Goal: Task Accomplishment & Management: Manage account settings

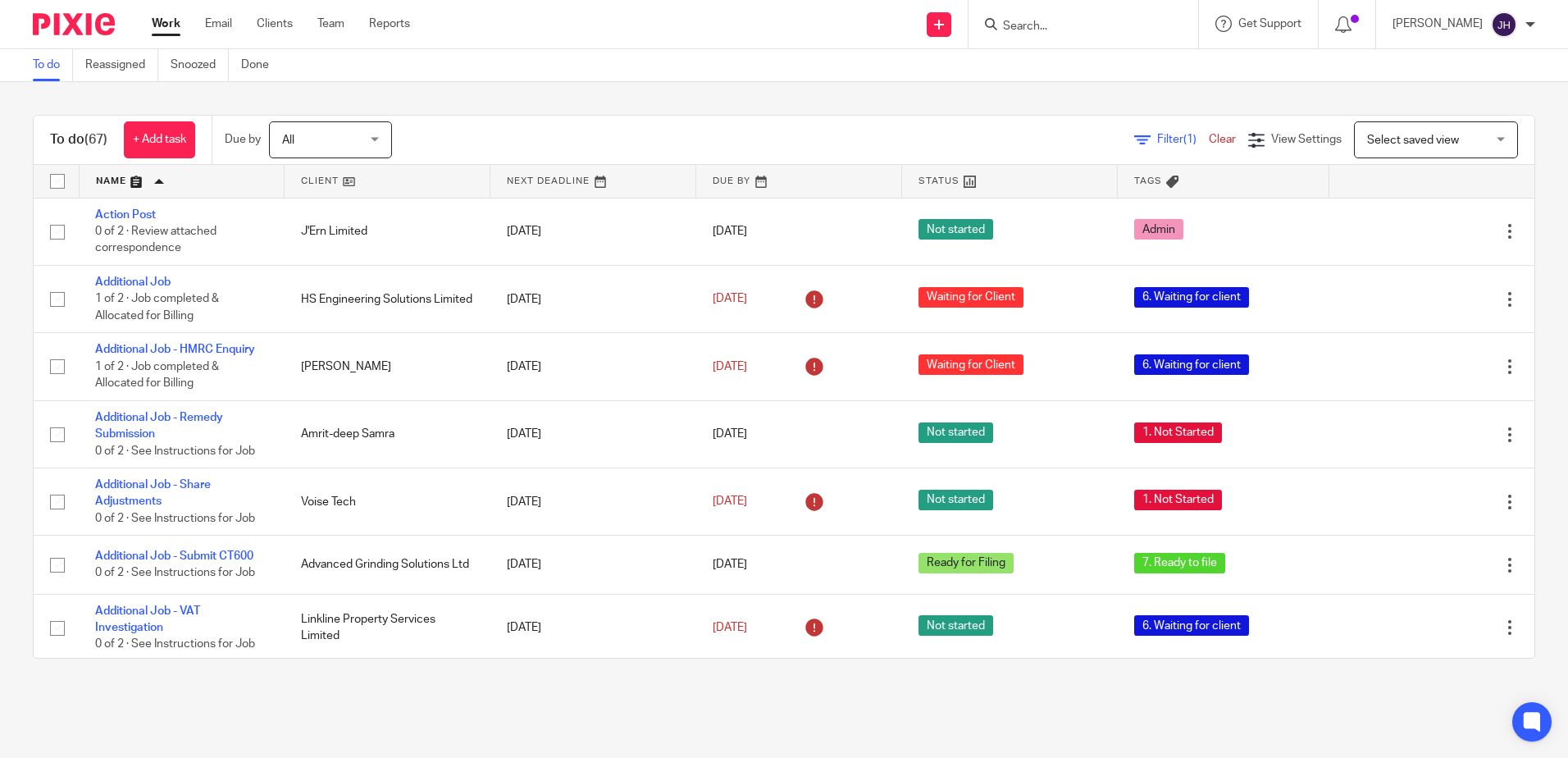
click at [173, 26] on link "Work" at bounding box center [165, 24] width 29 height 17
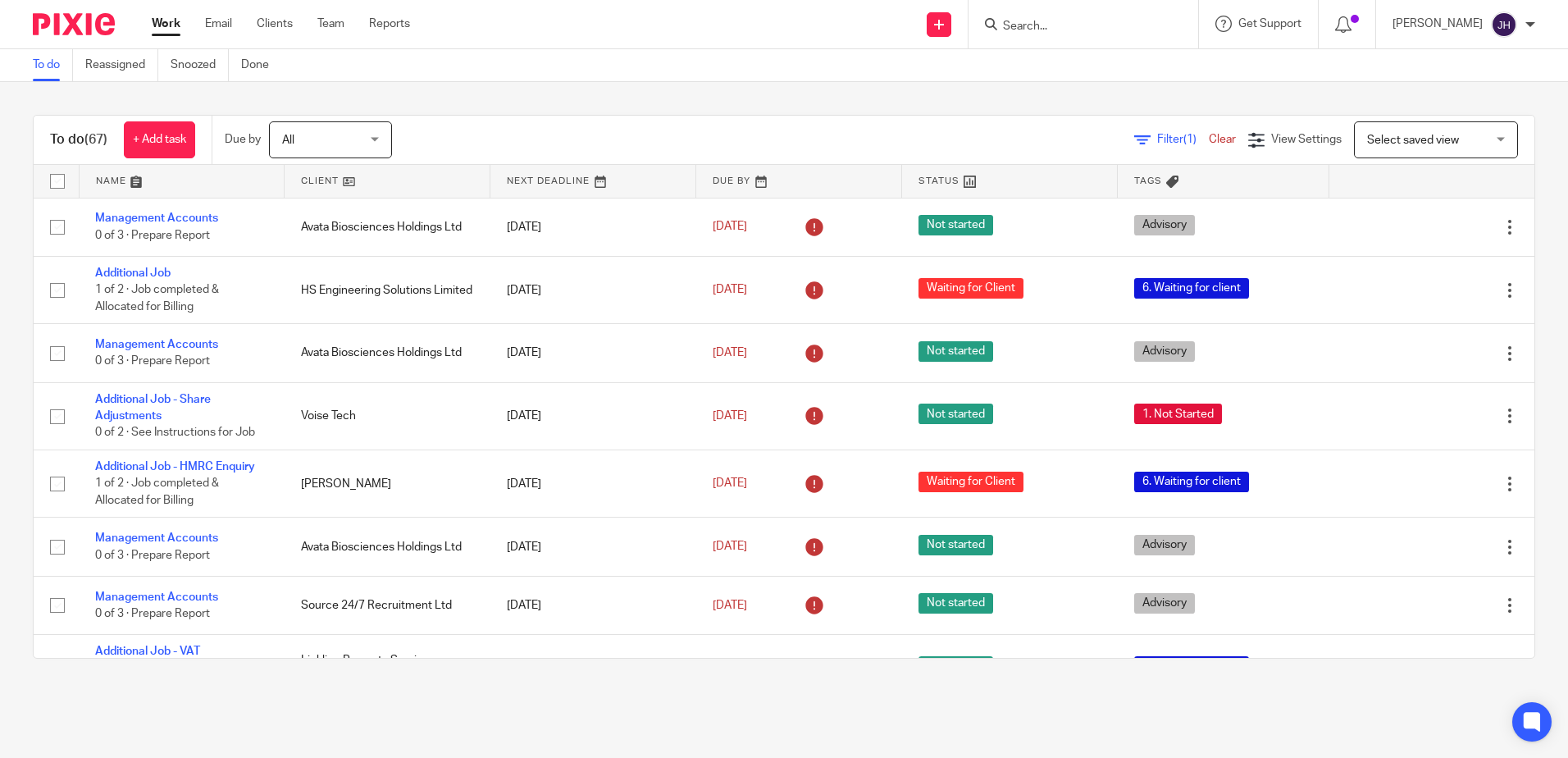
click at [102, 177] on link at bounding box center [182, 181] width 205 height 33
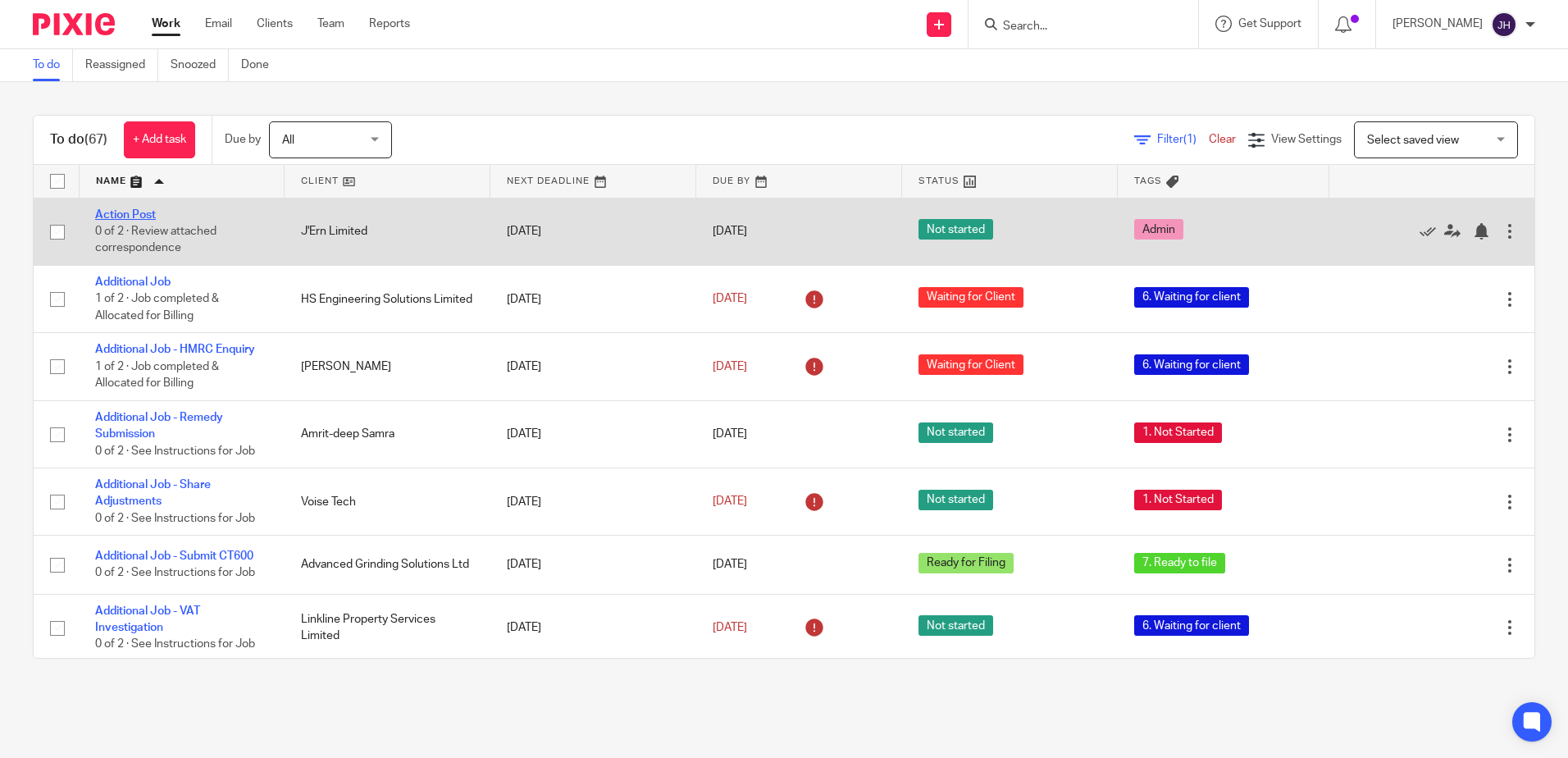
click at [134, 213] on link "Action Post" at bounding box center [124, 215] width 60 height 11
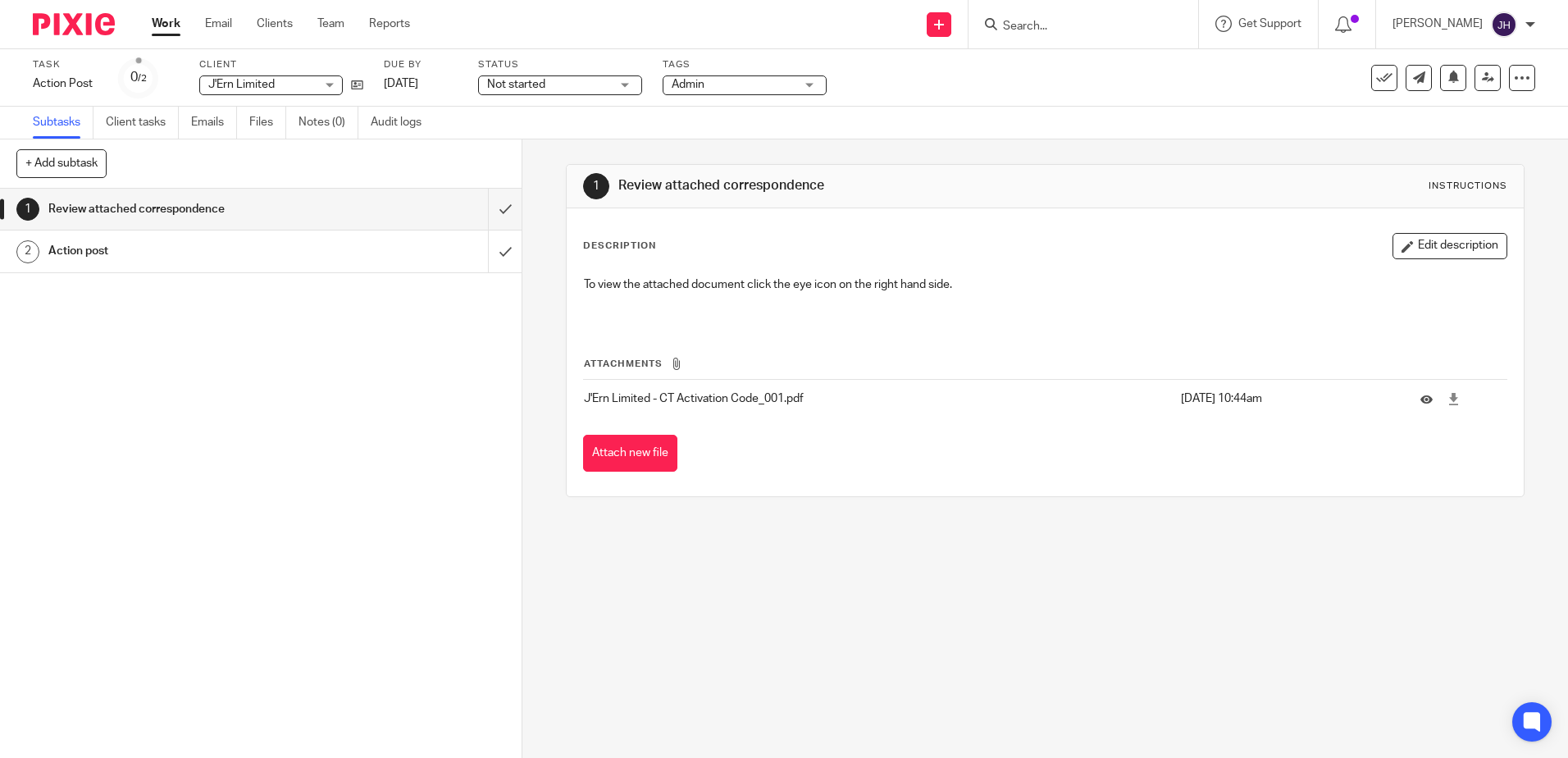
click at [1406, 409] on td at bounding box center [1456, 399] width 103 height 39
click at [1420, 399] on icon at bounding box center [1426, 399] width 12 height 12
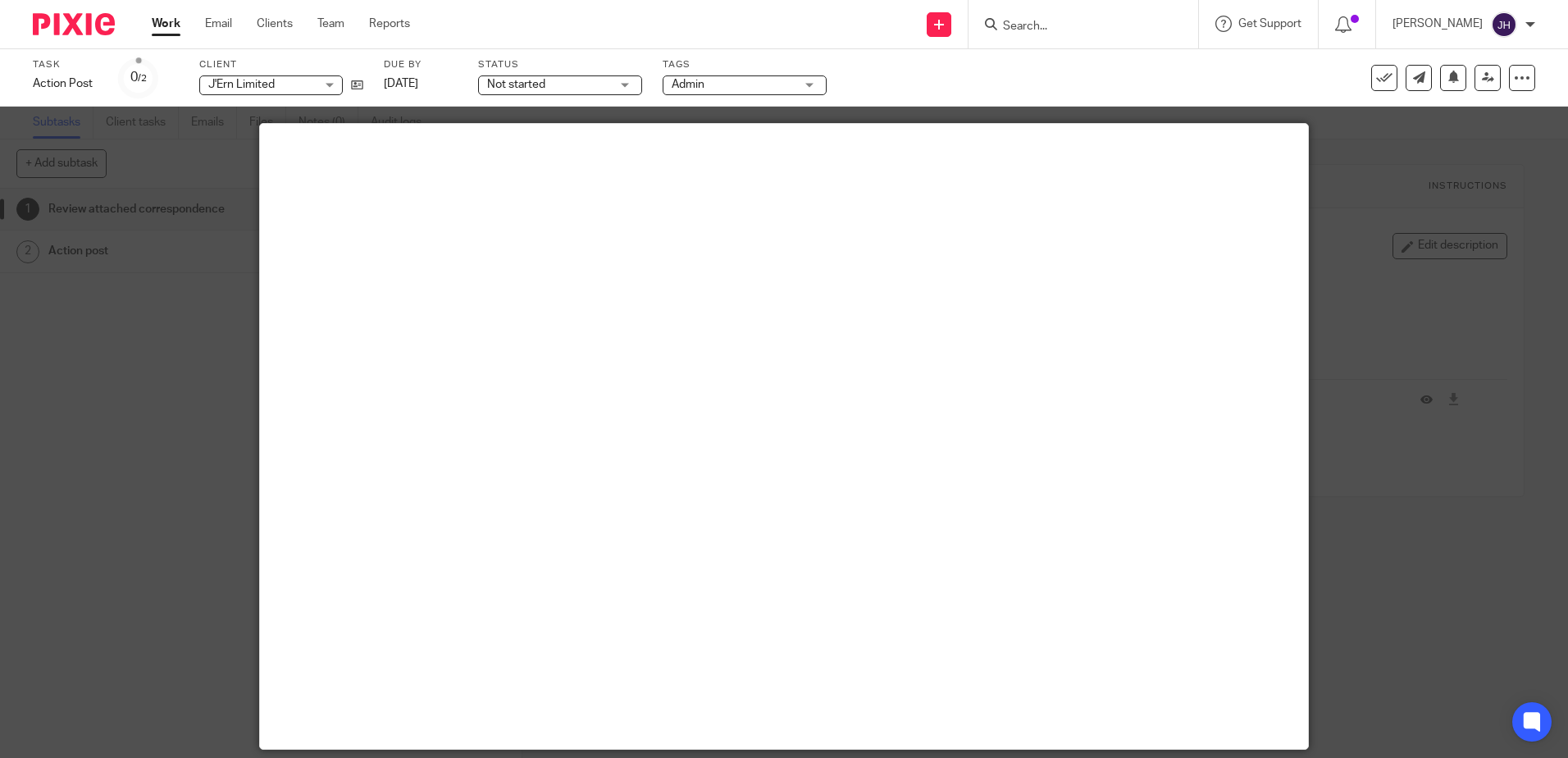
click at [1374, 192] on div at bounding box center [784, 379] width 1568 height 758
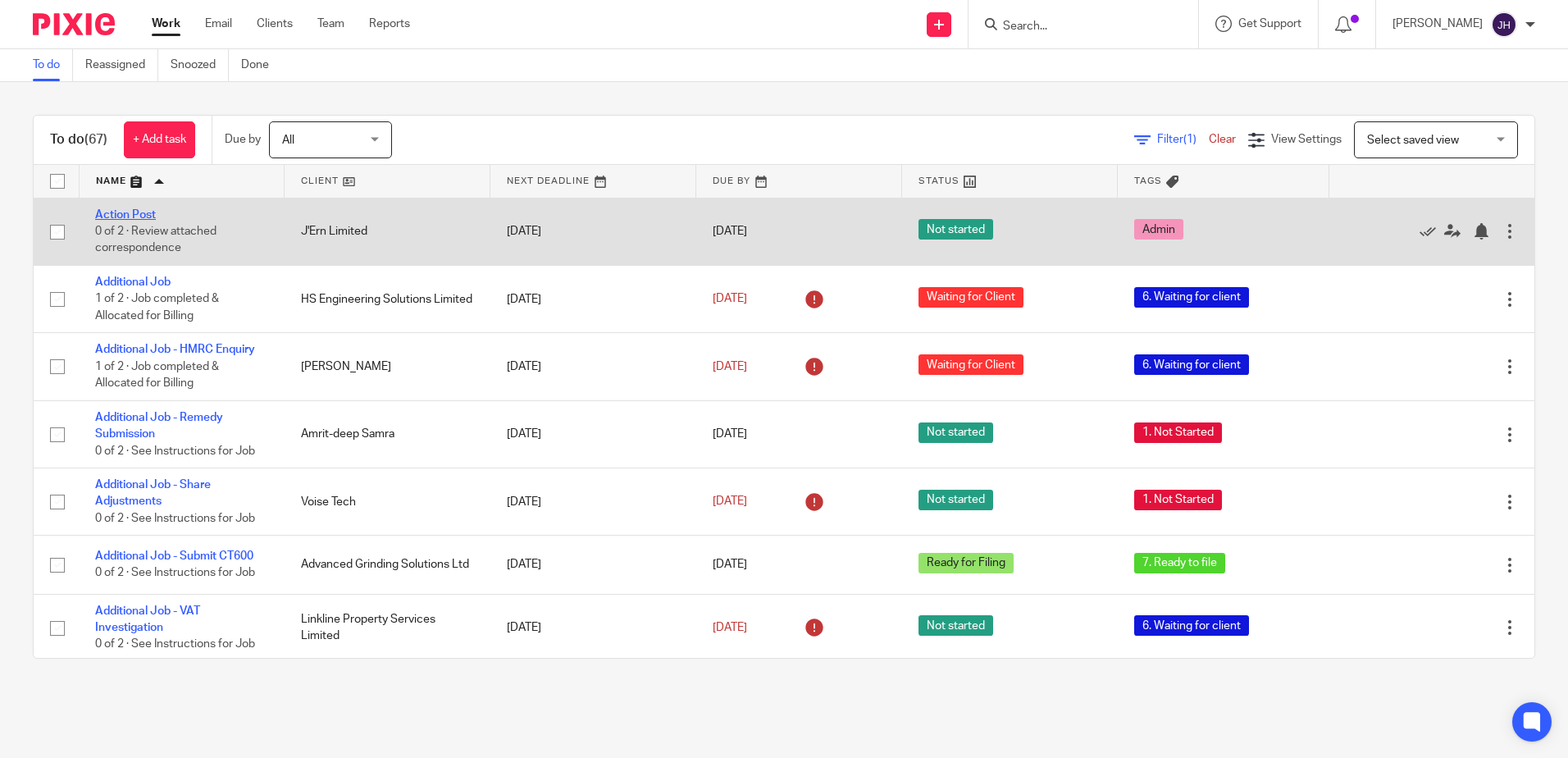
click at [145, 215] on link "Action Post" at bounding box center [124, 215] width 60 height 11
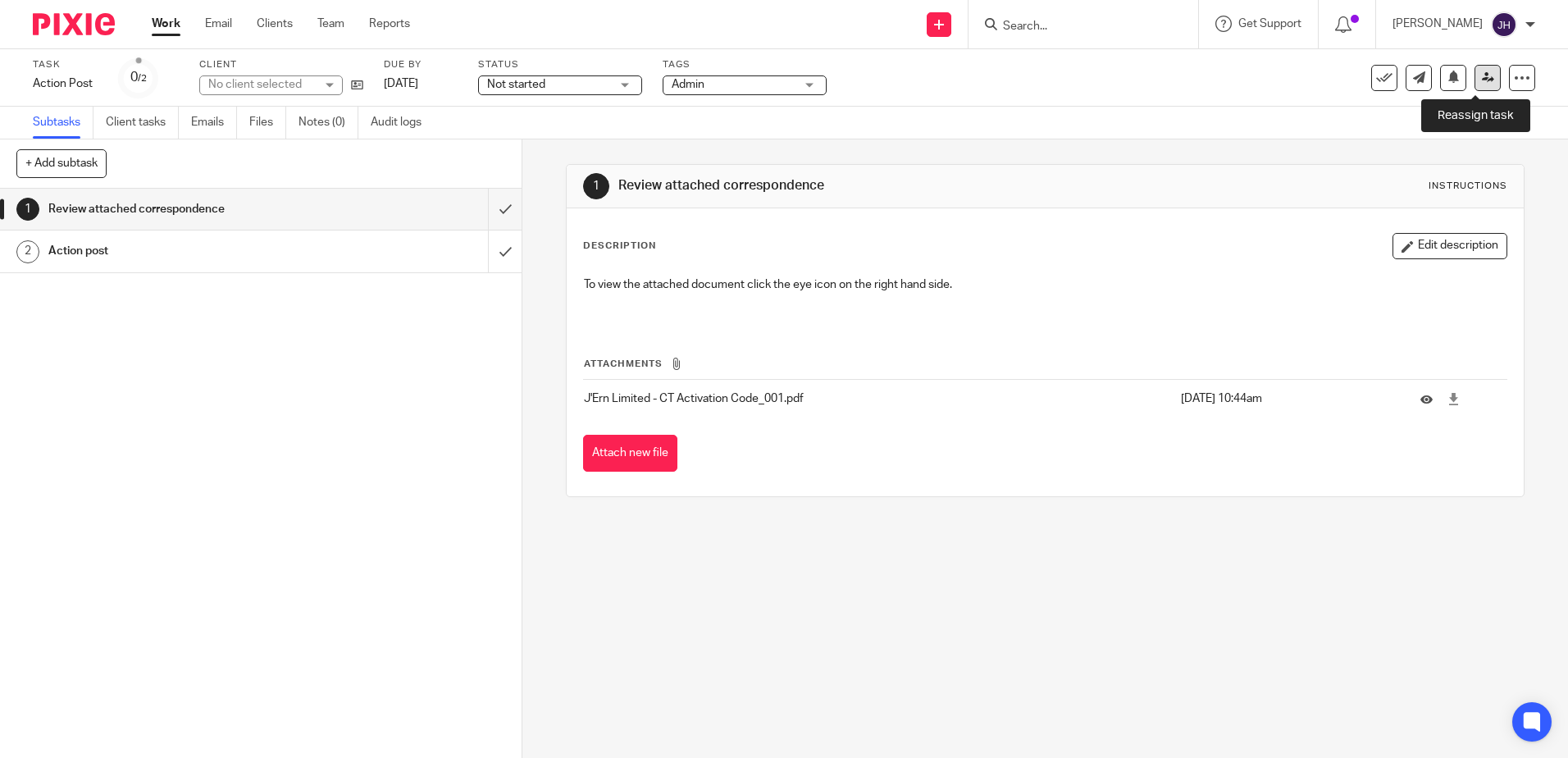
click at [1482, 82] on icon at bounding box center [1487, 77] width 12 height 12
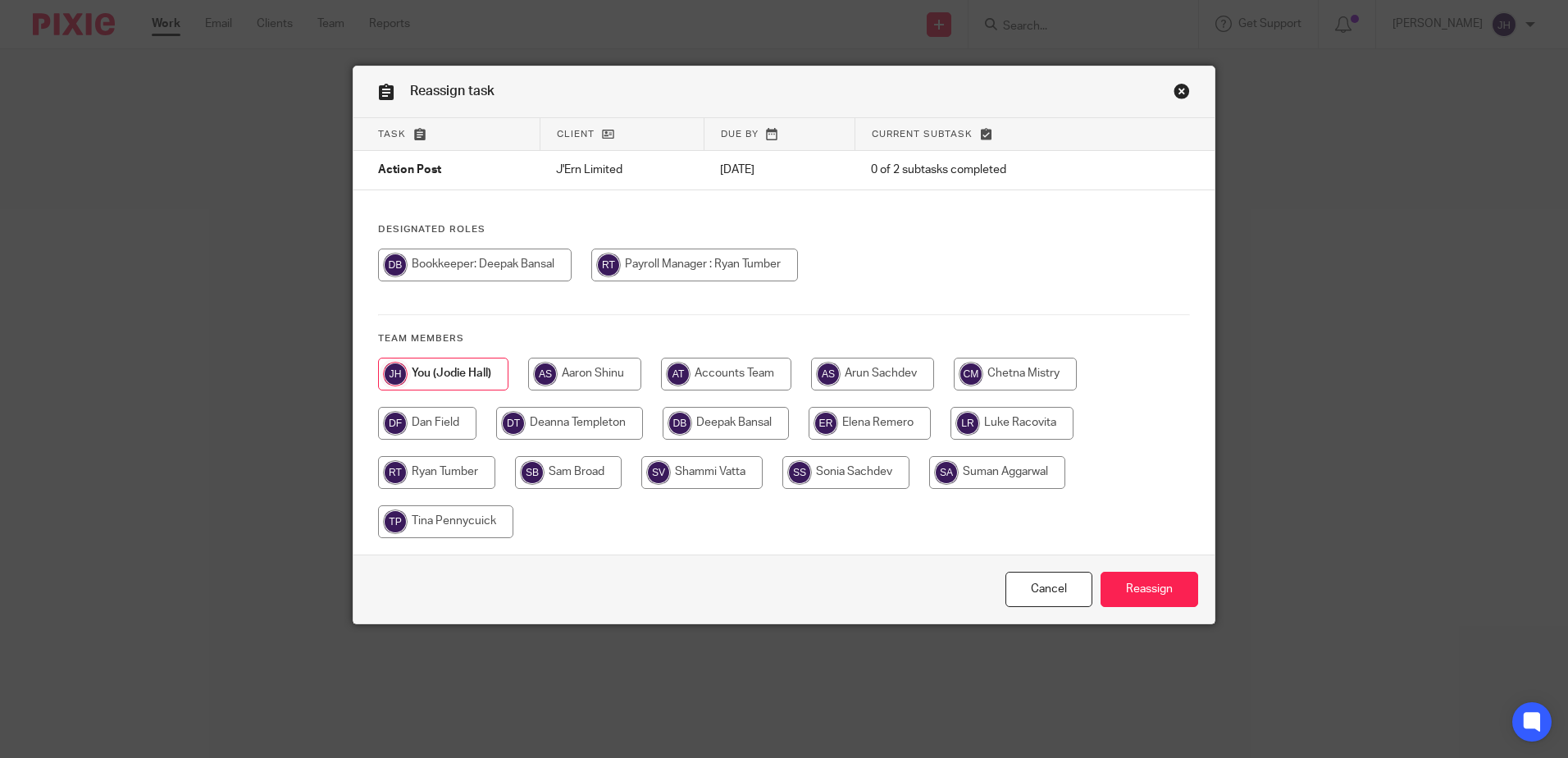
click at [459, 477] on input "radio" at bounding box center [436, 472] width 117 height 33
radio input "true"
click at [1129, 596] on input "Reassign" at bounding box center [1149, 590] width 97 height 35
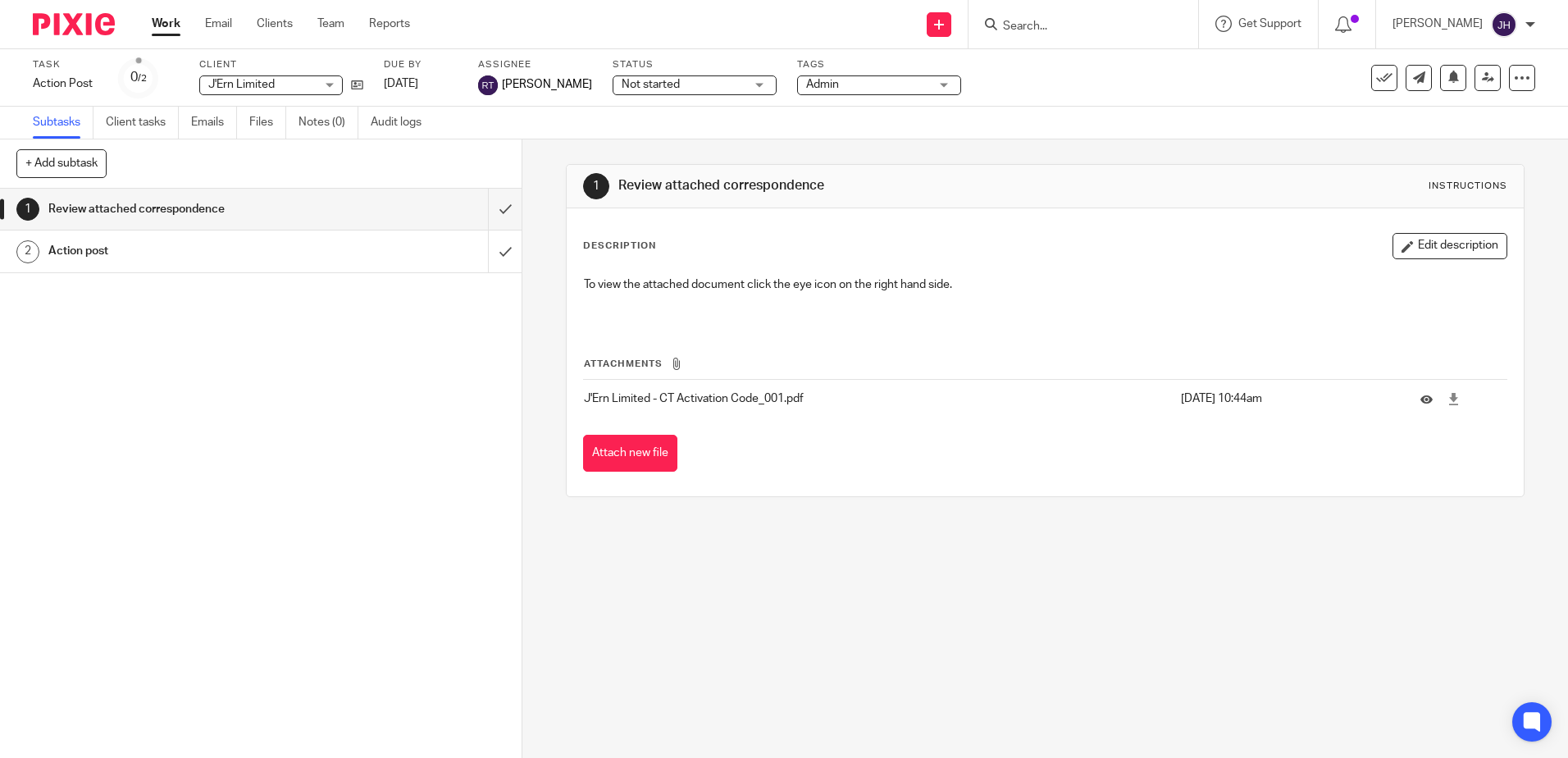
click at [166, 17] on link "Work" at bounding box center [165, 24] width 29 height 17
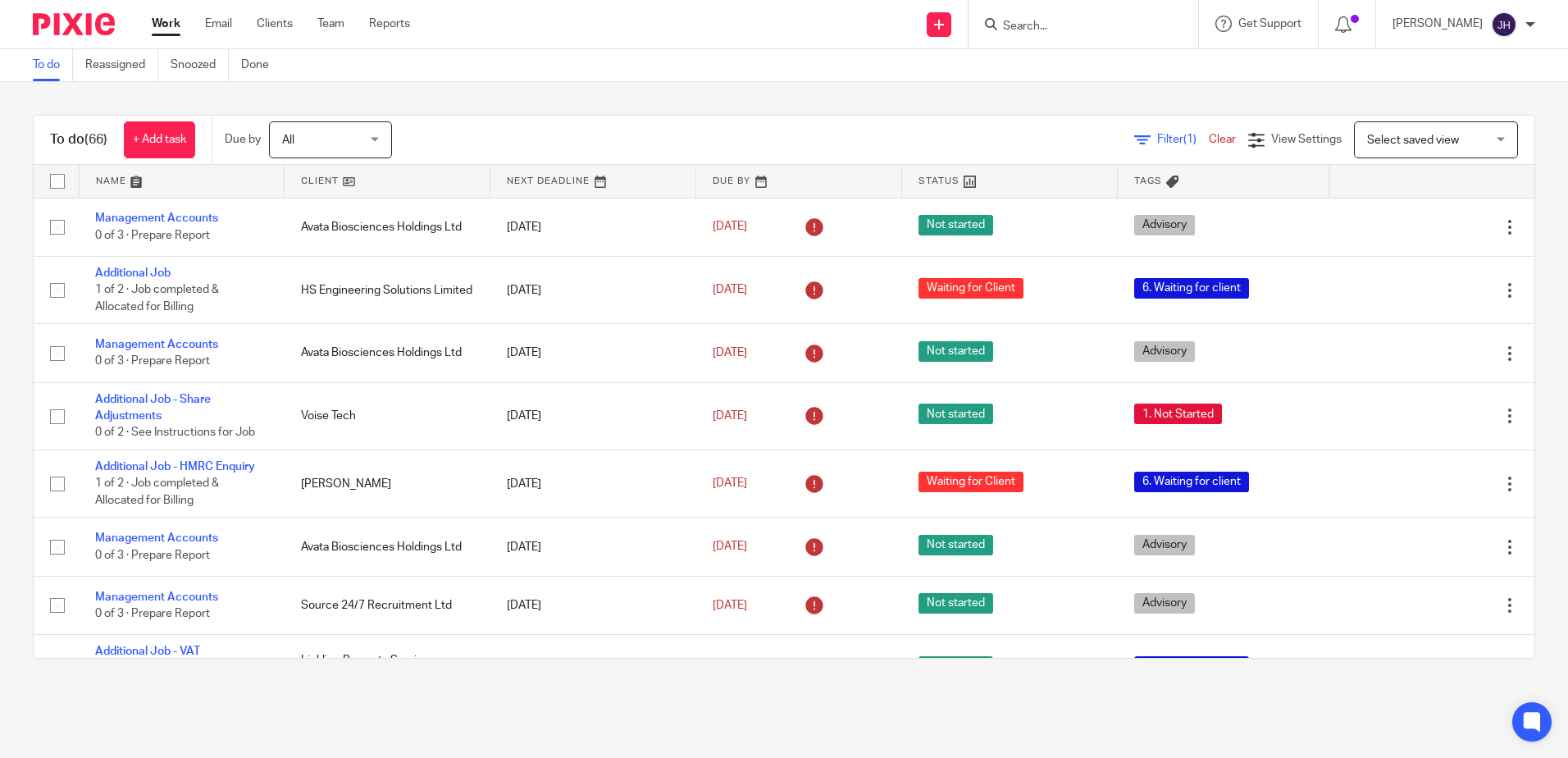
click at [120, 183] on link at bounding box center [182, 181] width 205 height 33
